Goal: Transaction & Acquisition: Purchase product/service

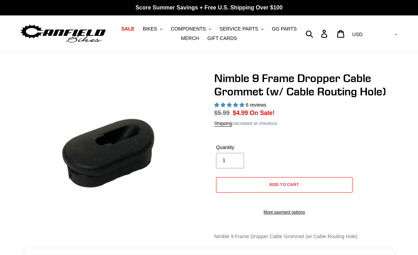
select select "highest-rating"
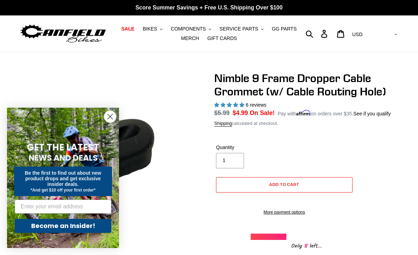
click at [111, 116] on icon "Close dialog" at bounding box center [110, 116] width 5 height 5
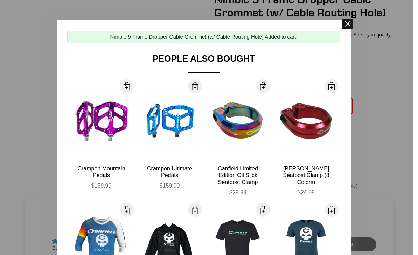
click at [344, 28] on span at bounding box center [347, 24] width 11 height 11
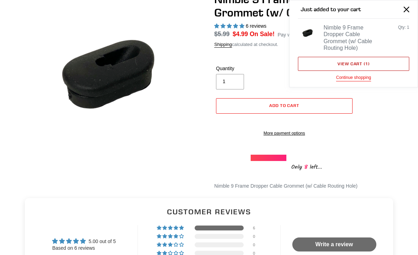
click at [365, 63] on link "View cart ( 1 )" at bounding box center [353, 64] width 111 height 14
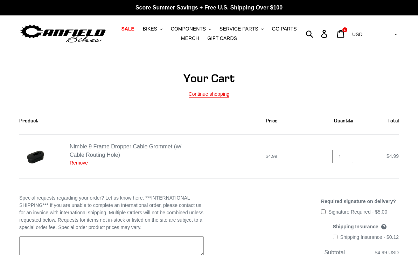
click at [348, 156] on input "1" at bounding box center [343, 157] width 21 height 14
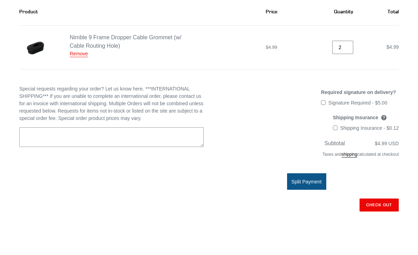
scroll to position [86, 0]
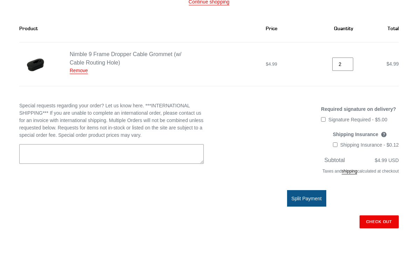
type input "2"
click at [252, 109] on div "Discount: - Required signature on delivery? Signature Required - $5.00 This fee…" at bounding box center [301, 191] width 195 height 164
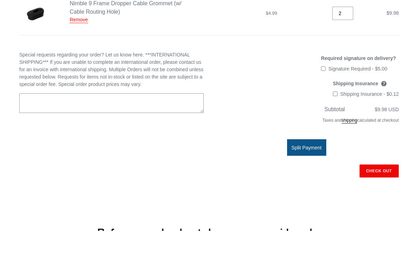
scroll to position [120, 0]
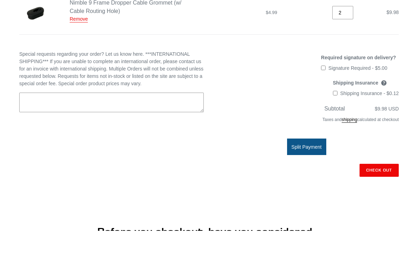
click at [396, 207] on shop-pay-wallet-button at bounding box center [396, 210] width 1 height 6
